Goal: Task Accomplishment & Management: Manage account settings

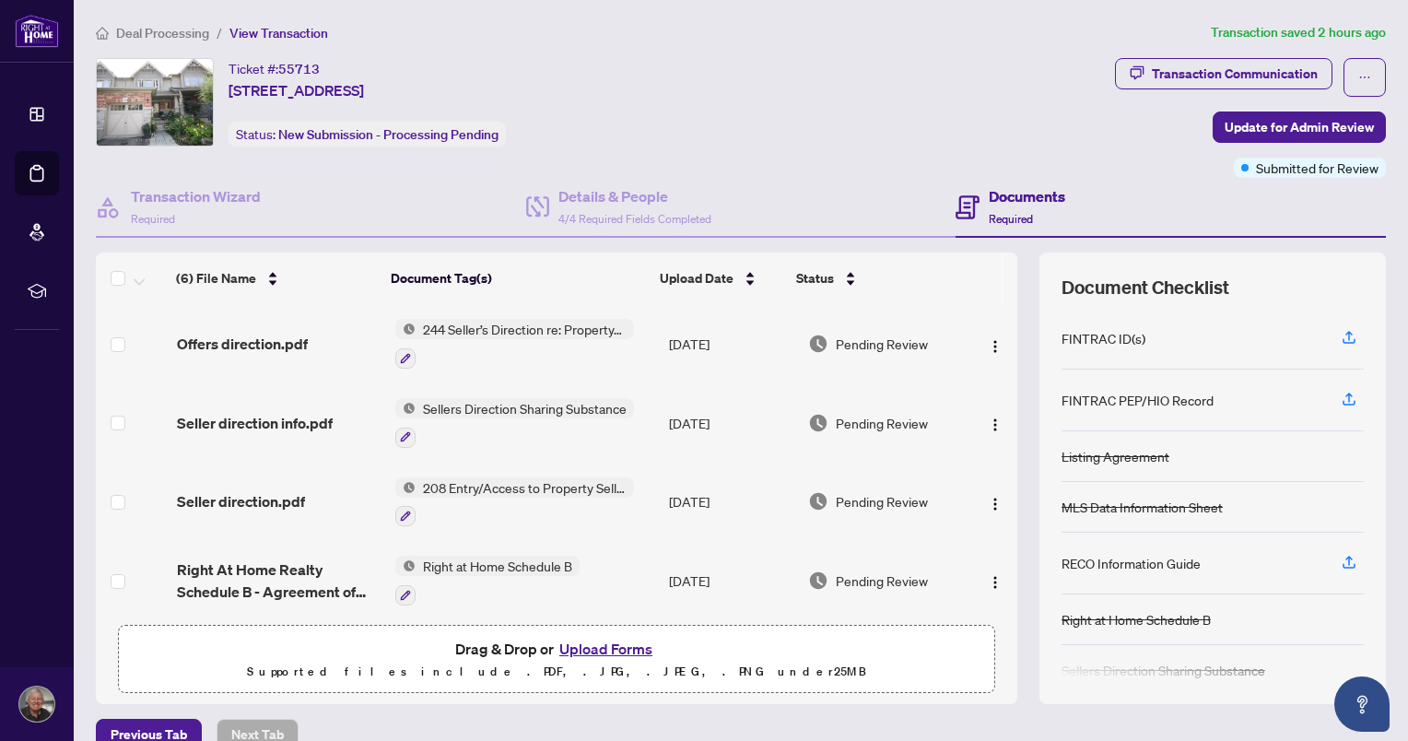
drag, startPoint x: 1002, startPoint y: 415, endPoint x: 1002, endPoint y: 520, distance: 105.9
click at [1002, 520] on div "(6) File Name Document Tag(s) Upload Date Status (6) File Name Document Tag(s) …" at bounding box center [741, 477] width 1290 height 451
drag, startPoint x: 1006, startPoint y: 489, endPoint x: 1002, endPoint y: 603, distance: 114.3
click at [1002, 603] on div "(6) File Name Document Tag(s) Upload Date Status (6) File Name Document Tag(s) …" at bounding box center [741, 477] width 1290 height 451
click at [1009, 585] on div "(6) File Name Document Tag(s) Upload Date Status (6) File Name Document Tag(s) …" at bounding box center [741, 477] width 1290 height 451
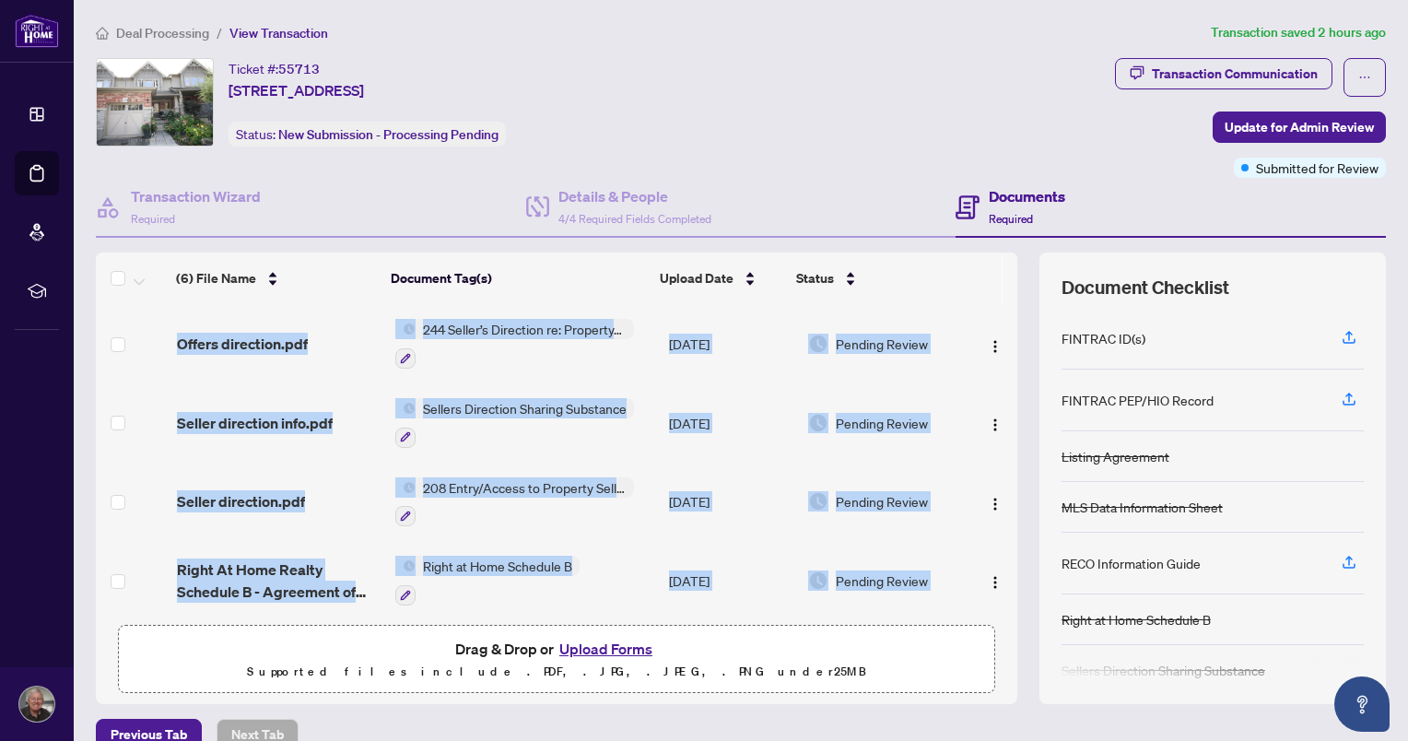
click at [1009, 585] on div "(6) File Name Document Tag(s) Upload Date Status (6) File Name Document Tag(s) …" at bounding box center [741, 477] width 1290 height 451
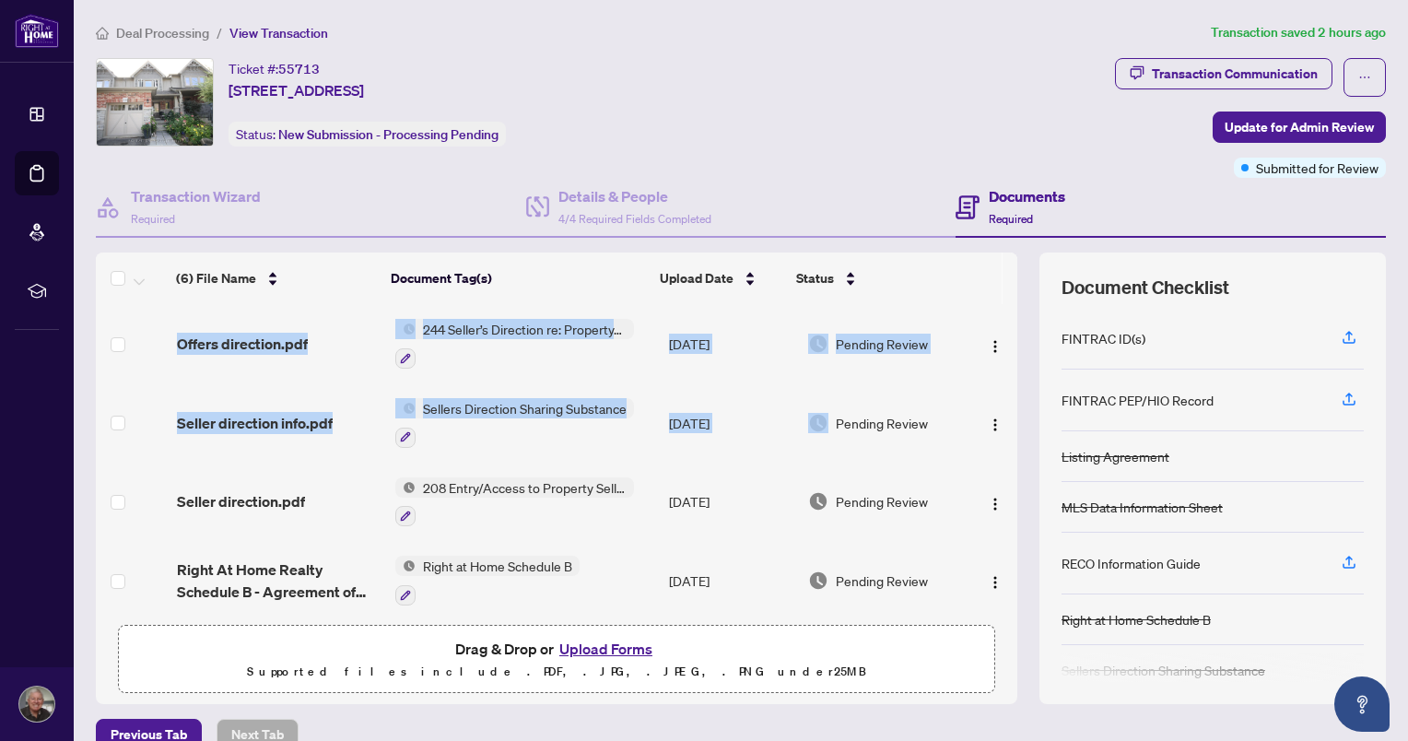
drag, startPoint x: 1009, startPoint y: 585, endPoint x: 661, endPoint y: 406, distance: 390.6
click at [661, 406] on div "(6) File Name Document Tag(s) Upload Date Status (6) File Name Document Tag(s) …" at bounding box center [741, 477] width 1290 height 451
click at [777, 313] on td "[DATE]" at bounding box center [730, 343] width 139 height 79
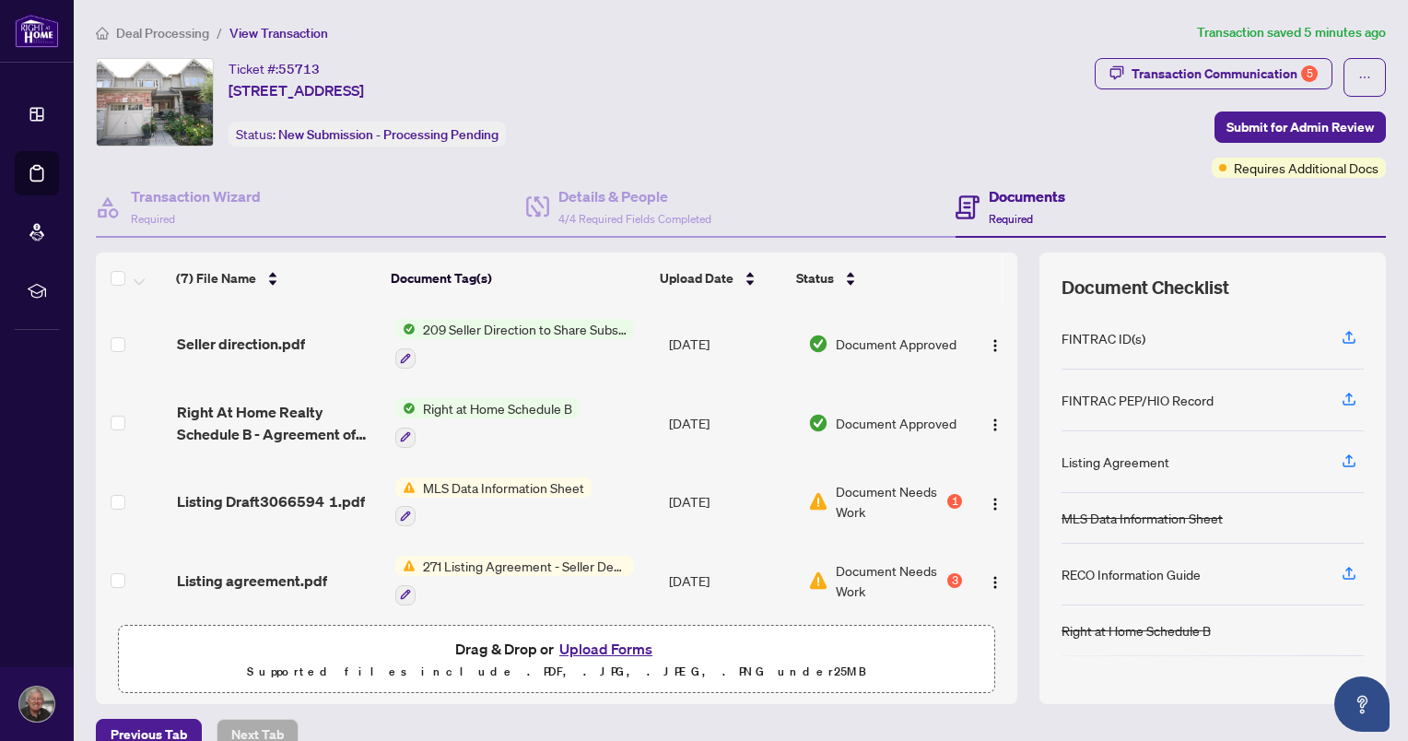
scroll to position [29, 0]
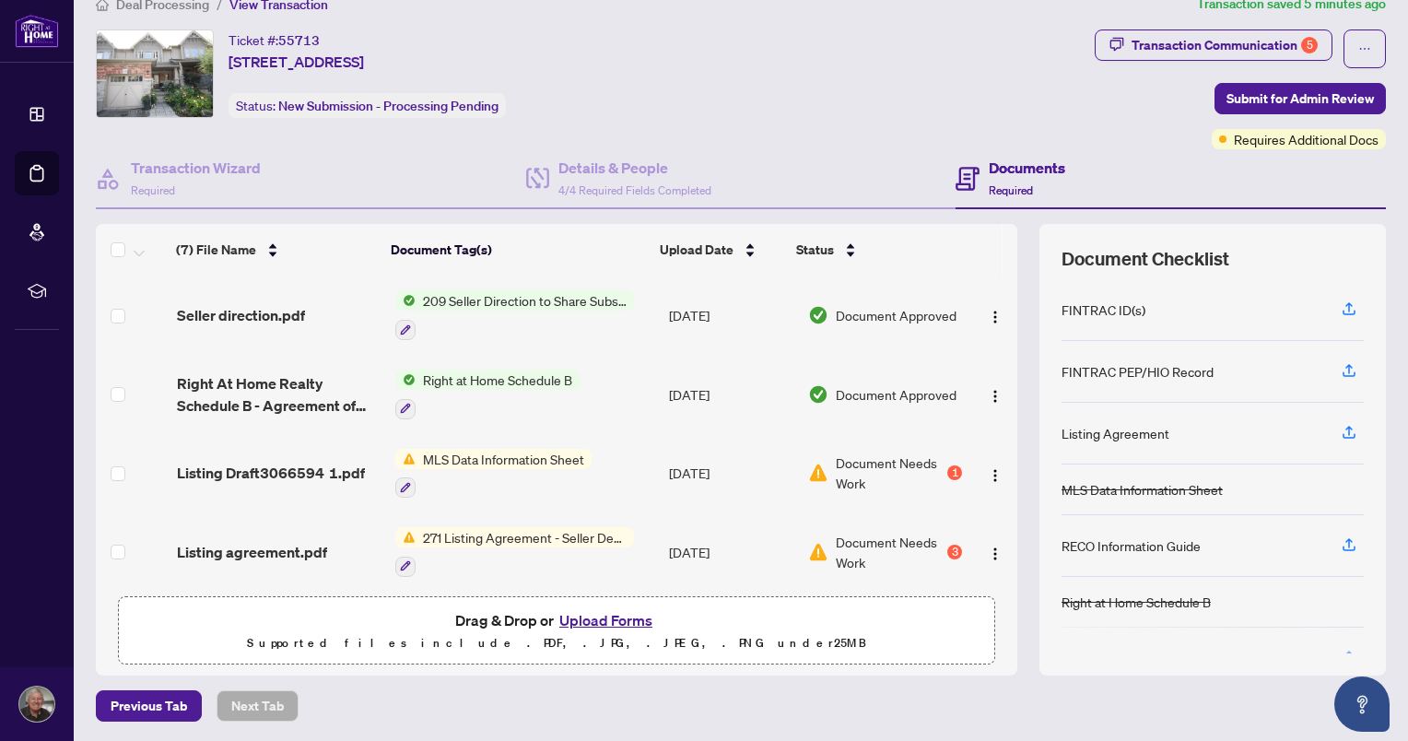
click at [836, 535] on span "Document Needs Work" at bounding box center [890, 552] width 108 height 41
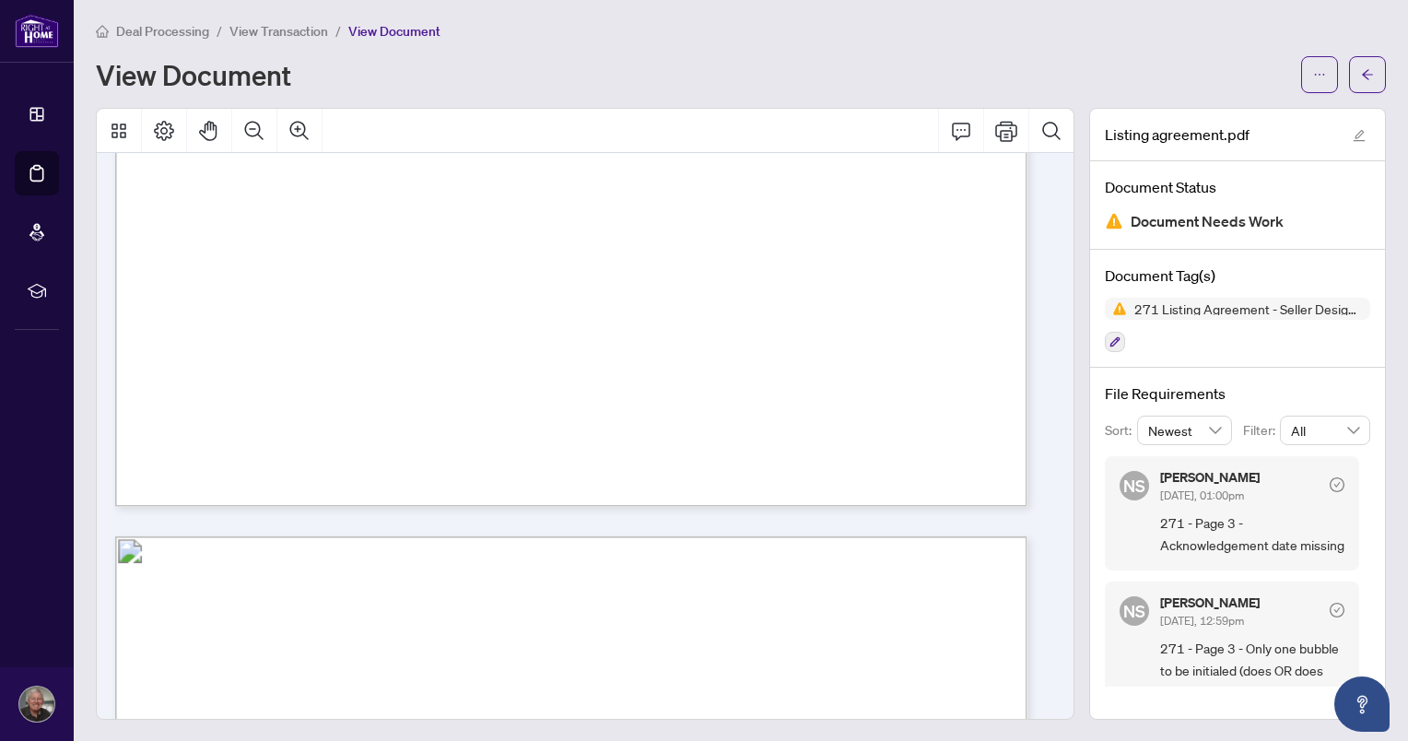
scroll to position [1907, 0]
